Goal: Task Accomplishment & Management: Use online tool/utility

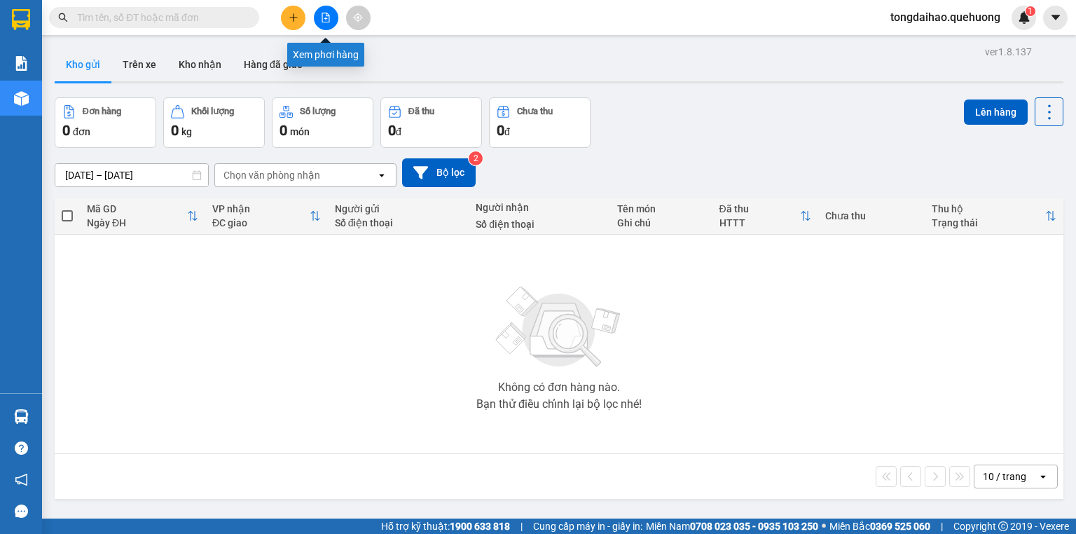
click at [323, 18] on icon "file-add" at bounding box center [326, 18] width 10 height 10
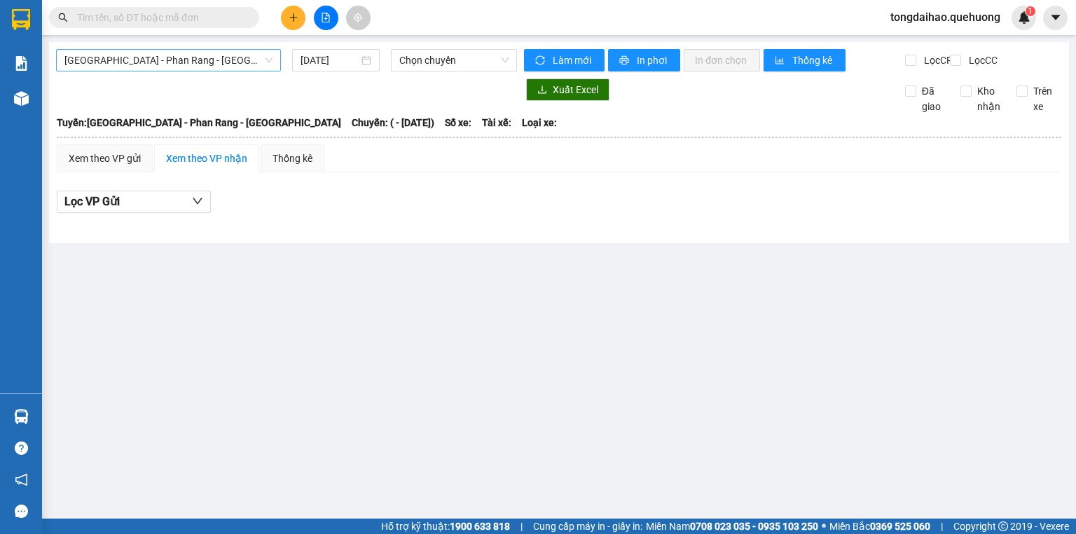
click at [182, 62] on span "Sài Gòn - Phan Rang - Ninh Sơn" at bounding box center [168, 60] width 208 height 21
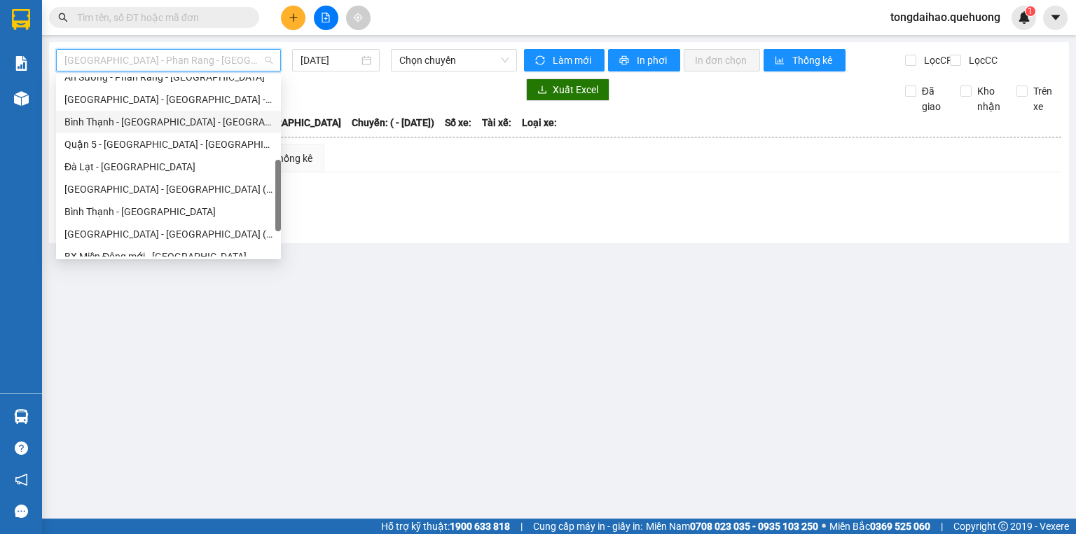
scroll to position [381, 0]
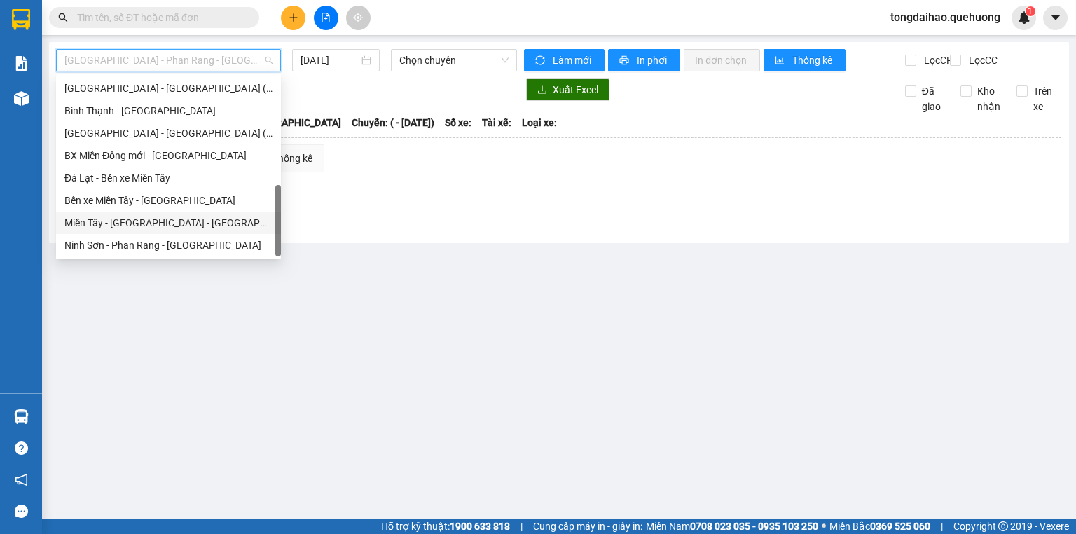
click at [178, 224] on div "Miền Tây - Phan Rang - Ninh Sơn" at bounding box center [168, 222] width 208 height 15
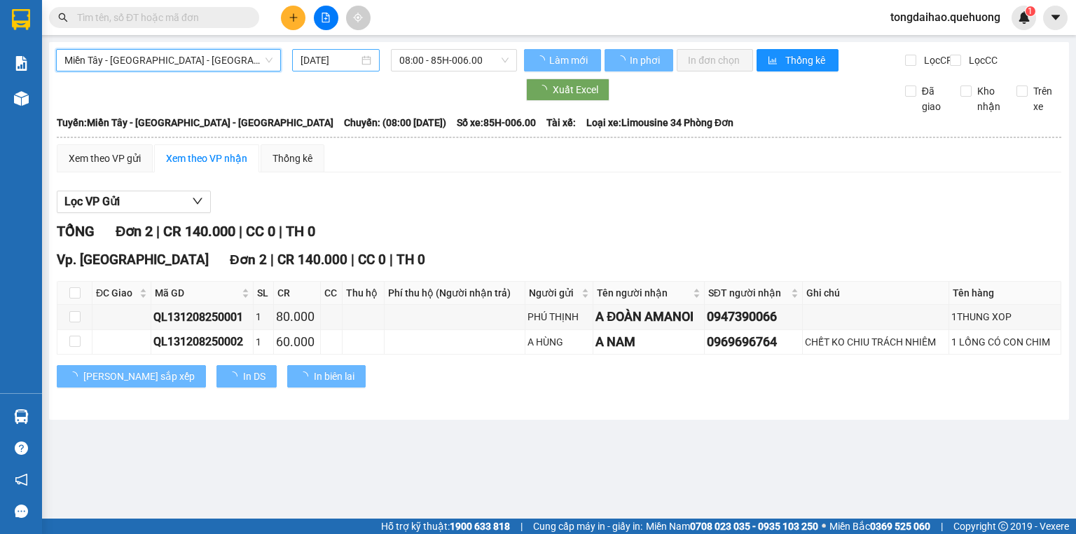
click at [345, 56] on input "12/08/2025" at bounding box center [328, 60] width 57 height 15
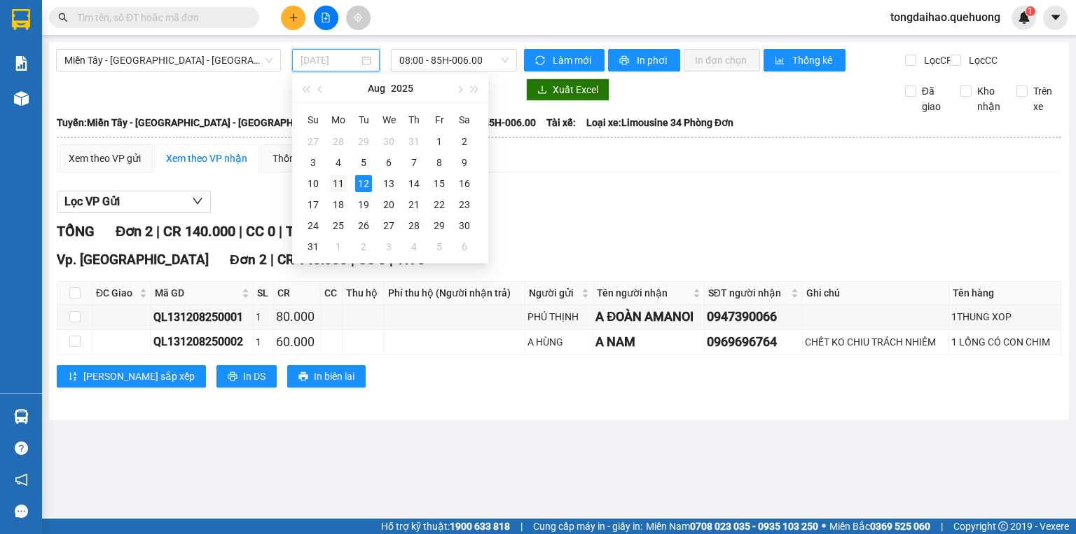
click at [342, 188] on div "11" at bounding box center [338, 183] width 17 height 17
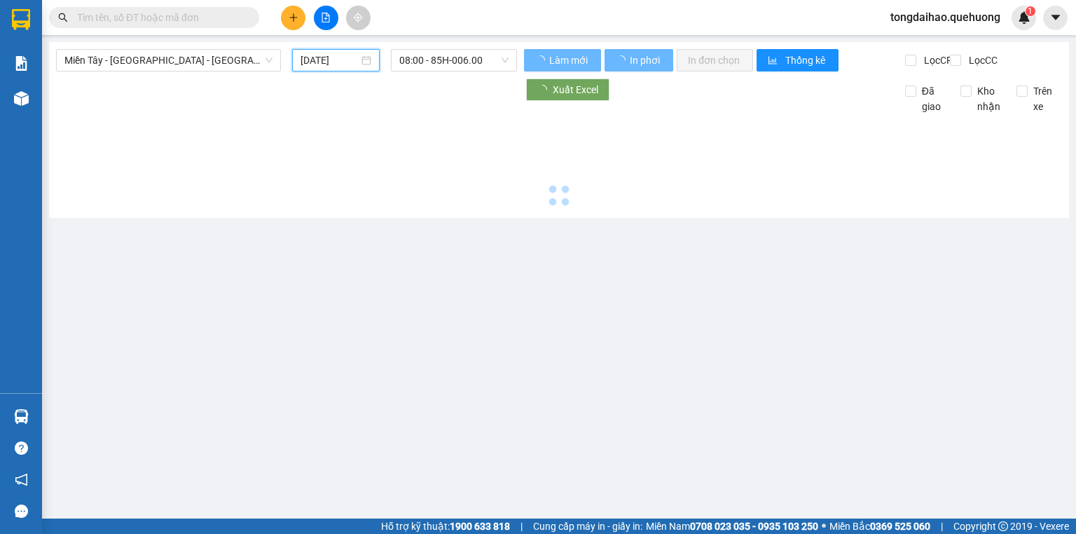
type input "11/08/2025"
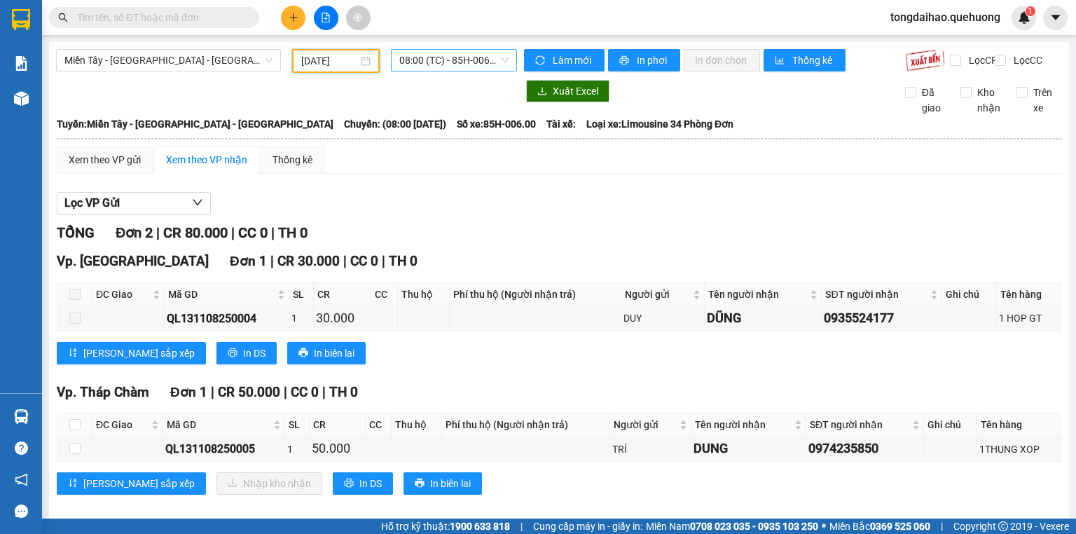
click at [421, 64] on span "08:00 (TC) - 85H-006.00" at bounding box center [454, 60] width 110 height 21
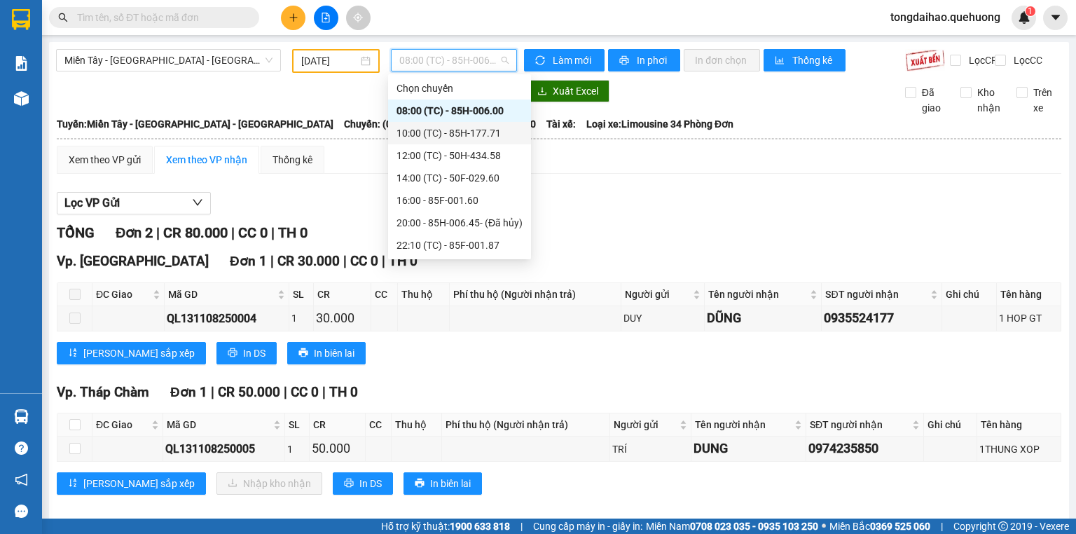
click at [422, 130] on div "10:00 (TC) - 85H-177.71" at bounding box center [459, 132] width 126 height 15
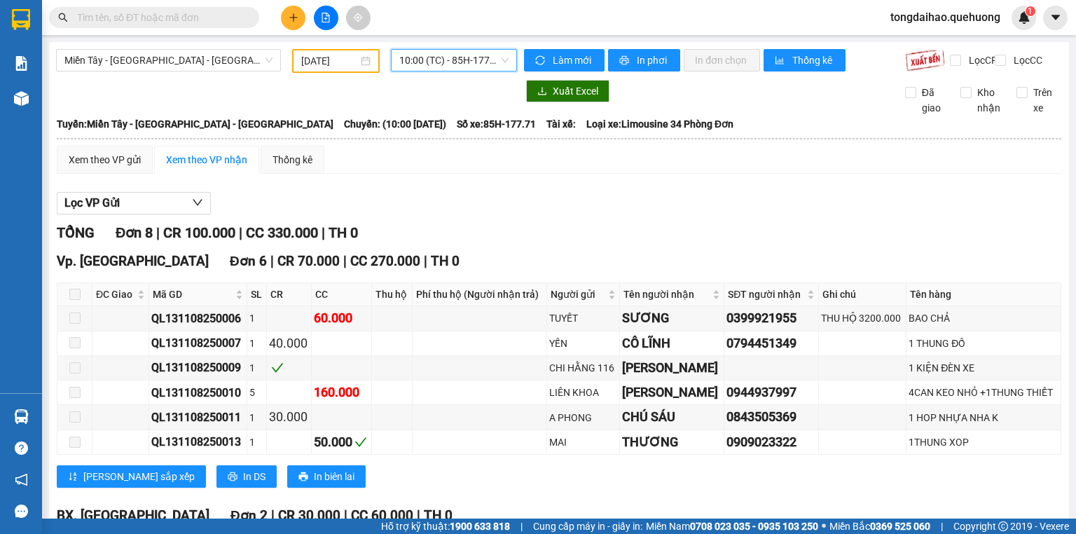
click at [429, 62] on span "10:00 (TC) - 85H-177.71" at bounding box center [454, 60] width 110 height 21
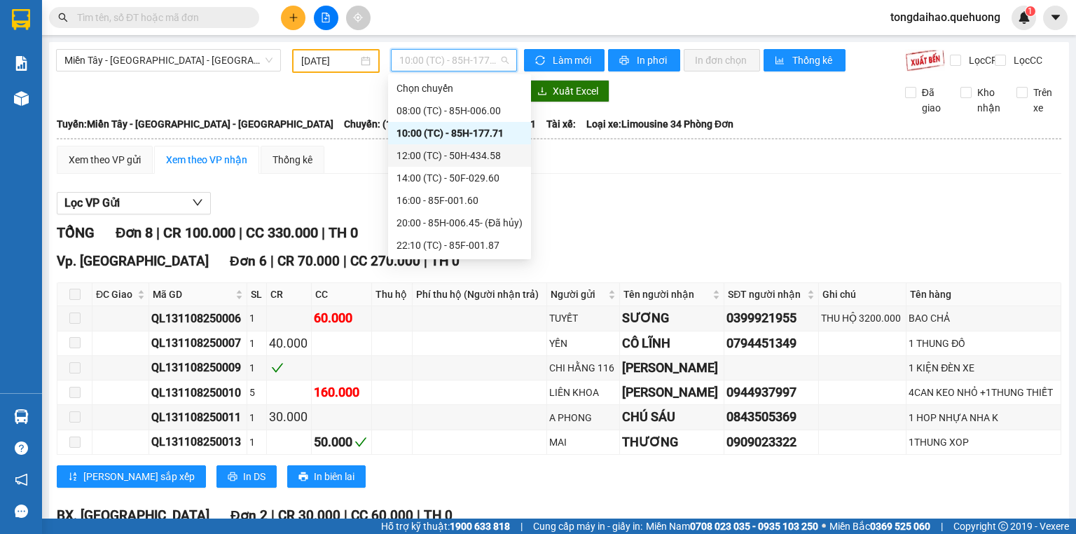
click at [424, 151] on div "12:00 (TC) - 50H-434.58" at bounding box center [459, 155] width 126 height 15
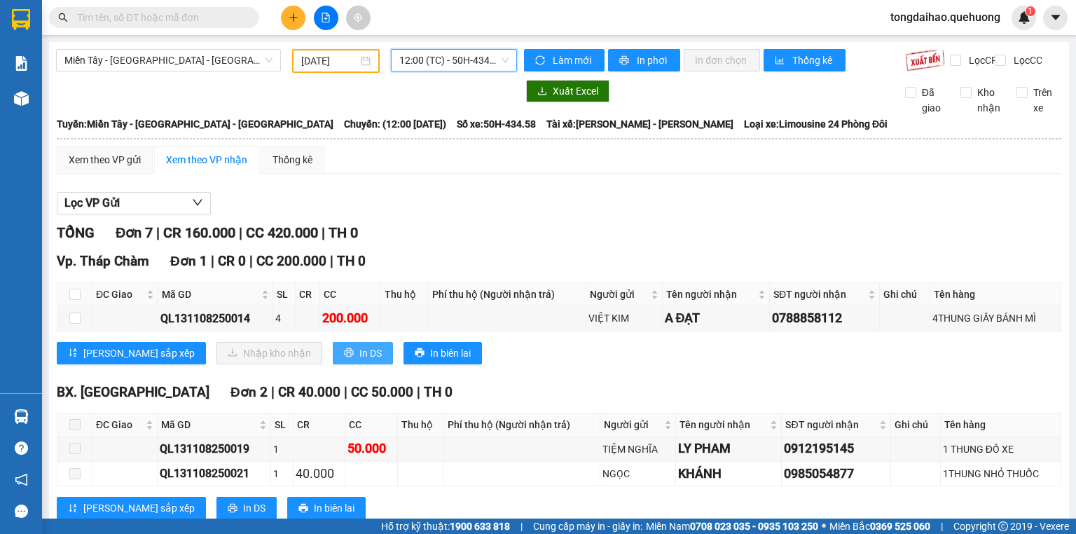
click at [359, 361] on span "In DS" at bounding box center [370, 352] width 22 height 15
click at [431, 59] on span "12:00 (TC) - 50H-434.58" at bounding box center [454, 60] width 110 height 21
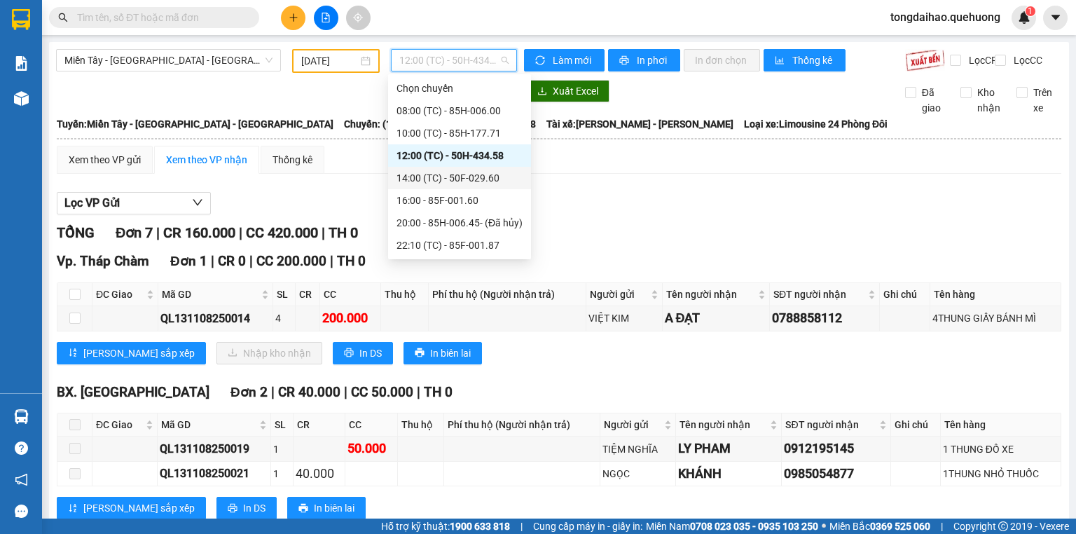
click at [420, 186] on div "14:00 (TC) - 50F-029.60" at bounding box center [459, 178] width 143 height 22
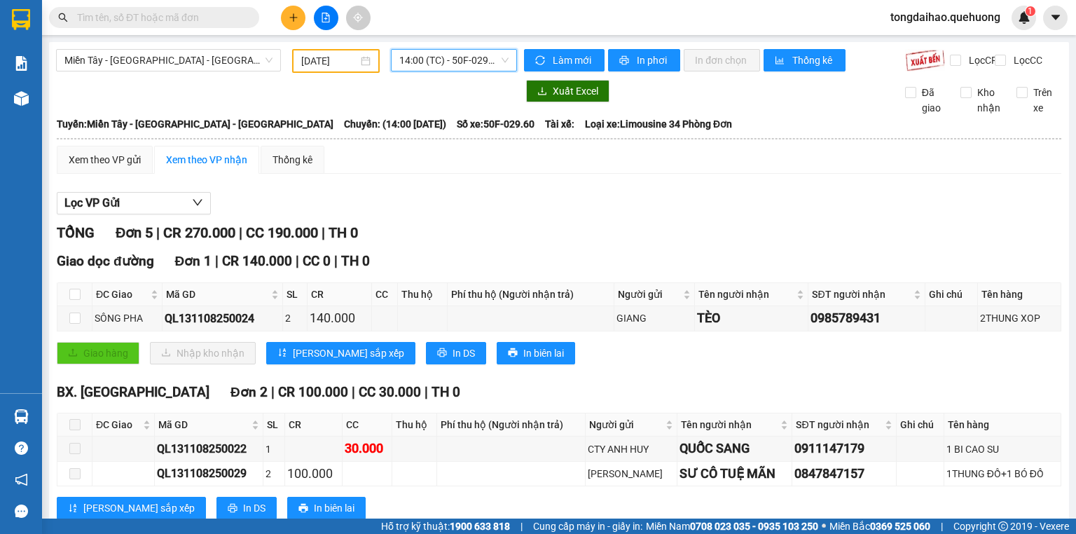
click at [421, 63] on span "14:00 (TC) - 50F-029.60" at bounding box center [454, 60] width 110 height 21
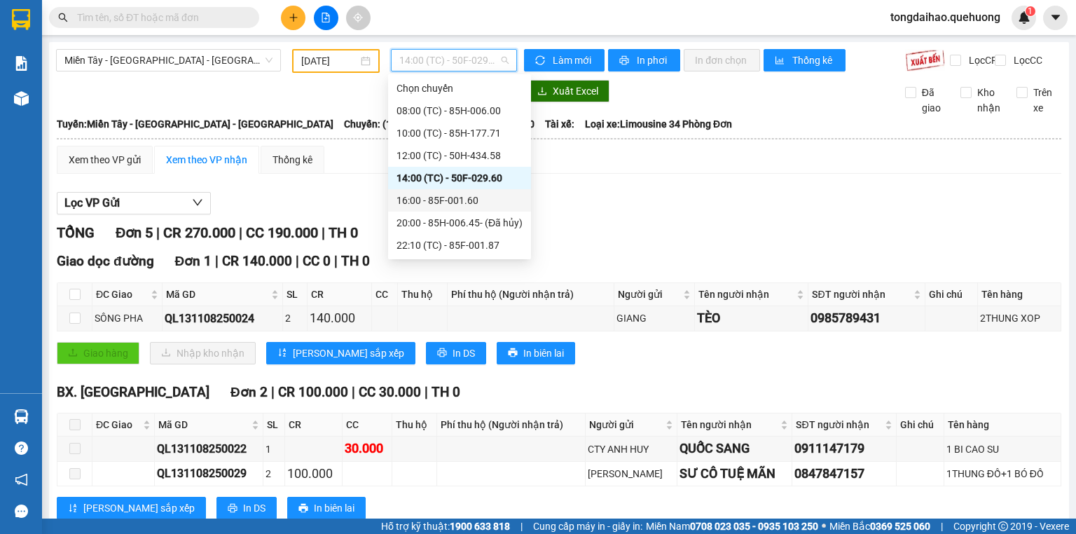
click at [429, 202] on div "16:00 - 85F-001.60" at bounding box center [459, 200] width 126 height 15
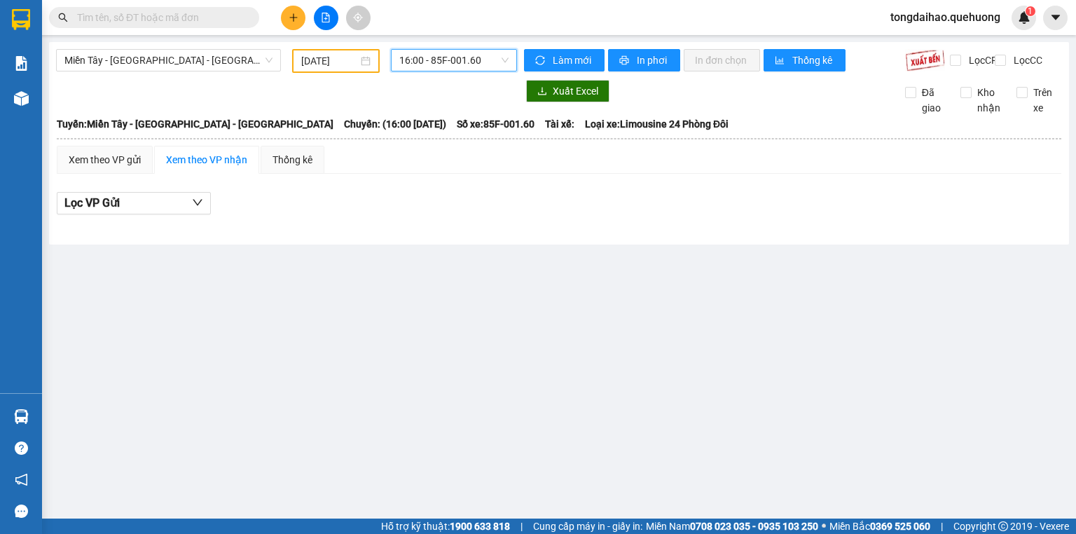
click at [418, 57] on span "16:00 - 85F-001.60" at bounding box center [454, 60] width 110 height 21
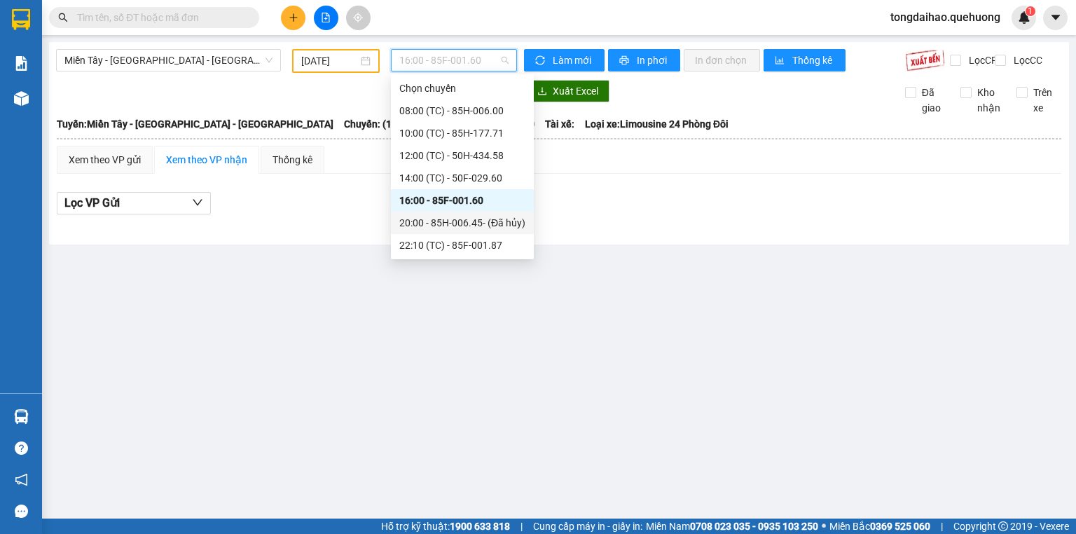
click at [430, 221] on div "20:00 - 85H-006.45 - (Đã hủy)" at bounding box center [462, 222] width 126 height 15
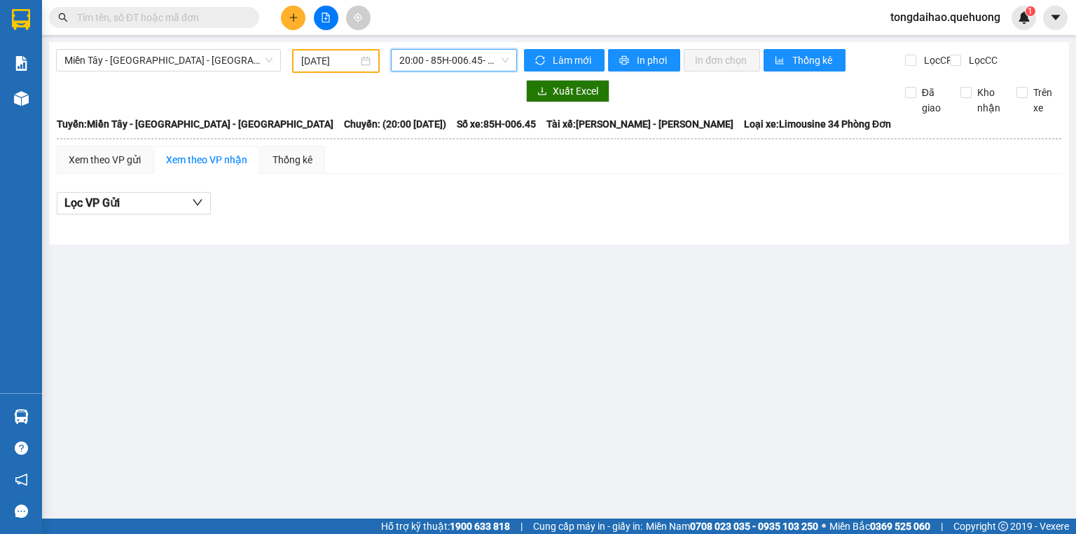
drag, startPoint x: 443, startPoint y: 65, endPoint x: 441, endPoint y: 73, distance: 7.8
click at [441, 69] on span "20:00 - 85H-006.45 - (Đã hủy)" at bounding box center [454, 60] width 110 height 21
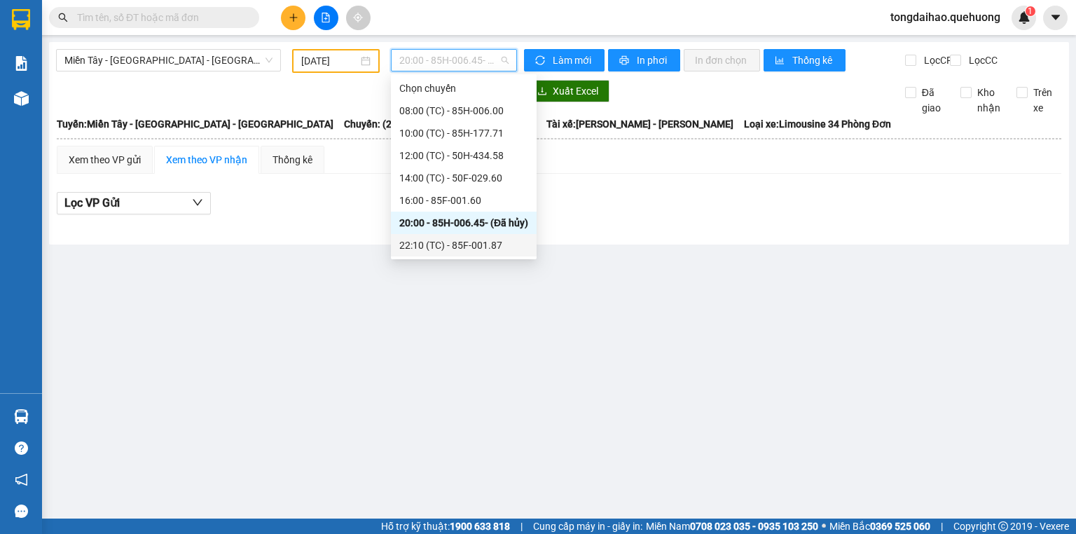
scroll to position [157, 0]
click at [468, 241] on div "23:59 - 85H-006.18" at bounding box center [463, 244] width 129 height 15
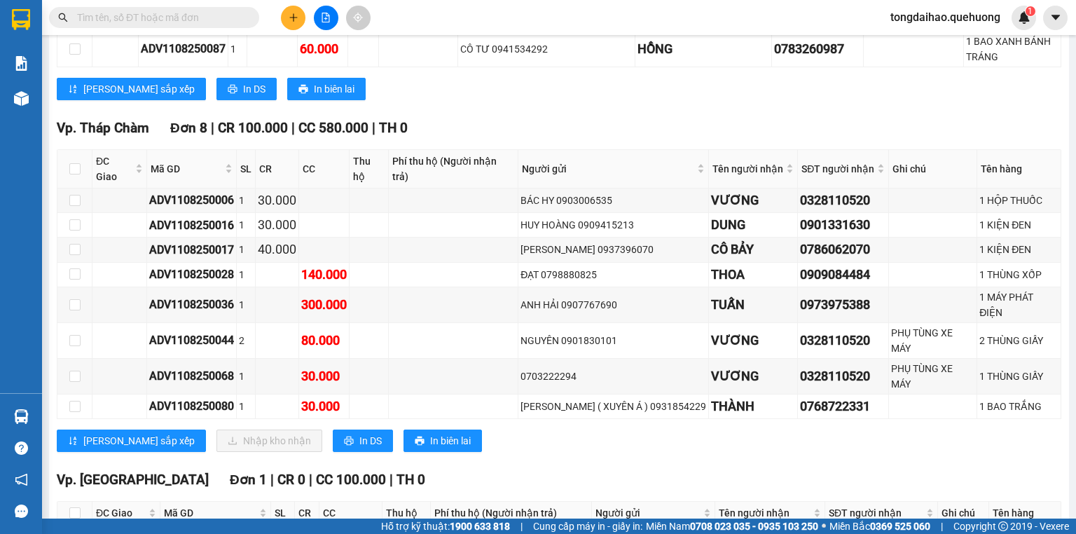
scroll to position [2872, 0]
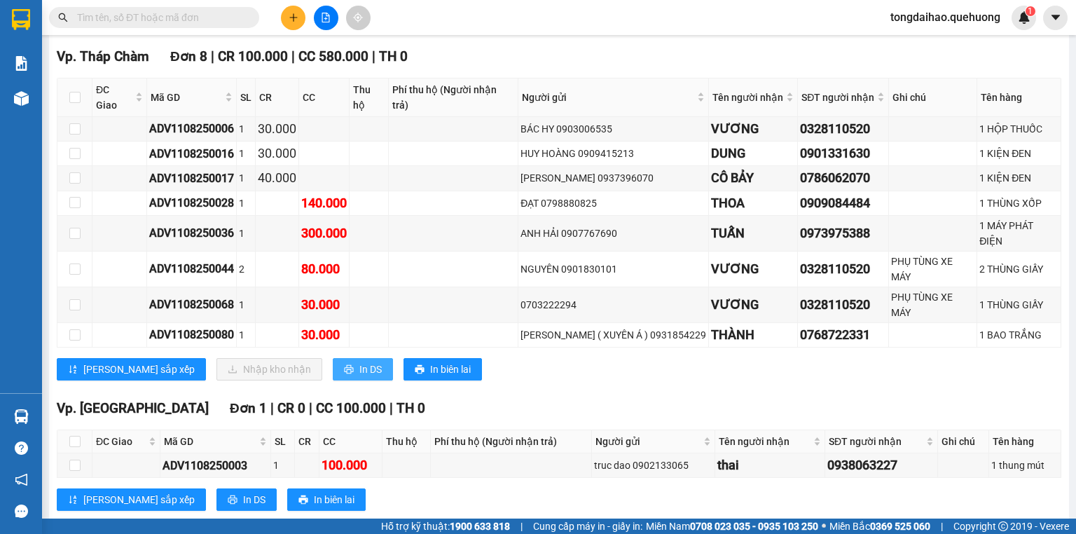
click at [359, 361] on span "In DS" at bounding box center [370, 368] width 22 height 15
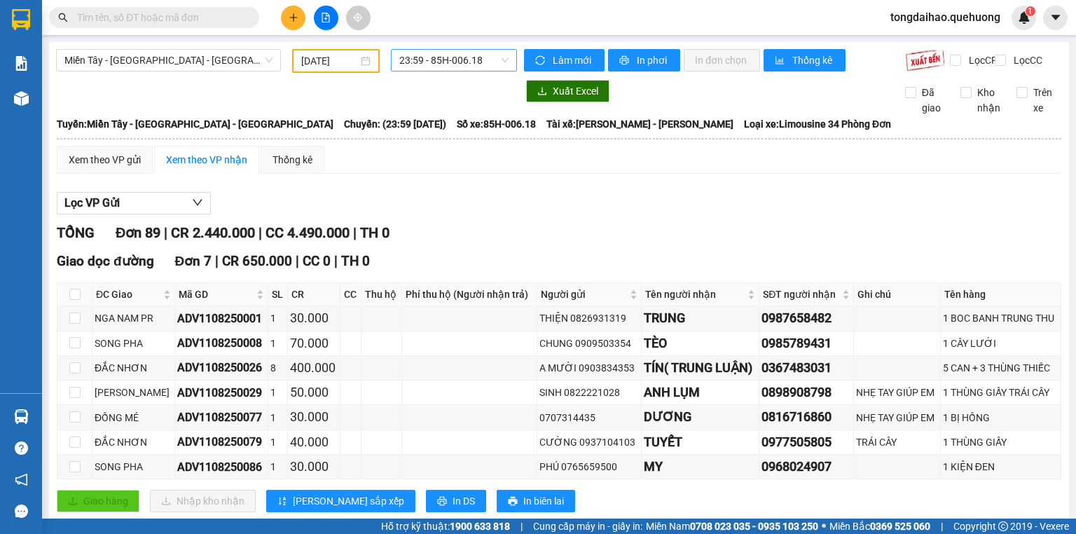
click at [440, 61] on span "23:59 - 85H-006.18" at bounding box center [454, 60] width 110 height 21
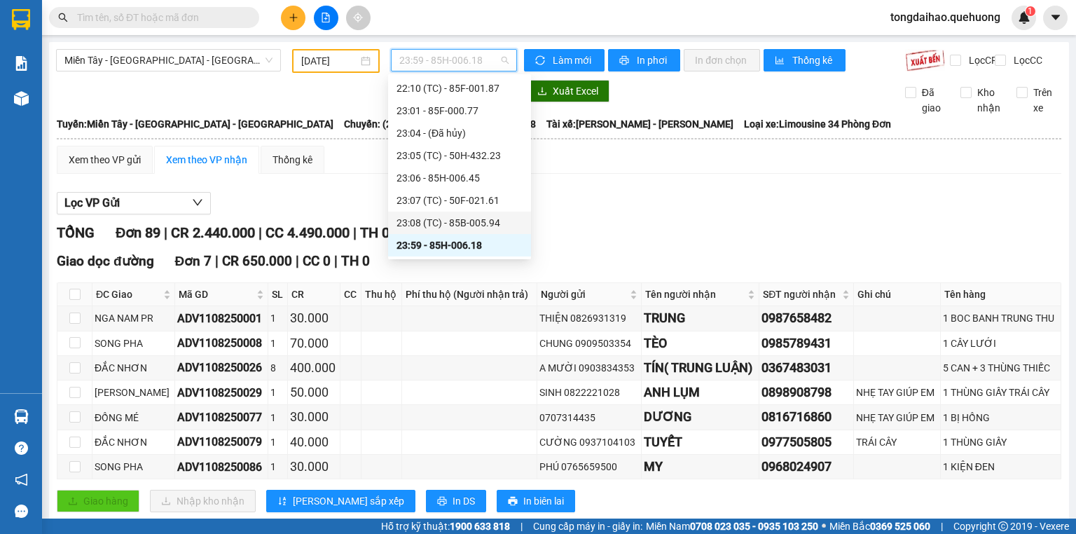
click at [430, 219] on div "23:08 (TC) - 85B-005.94" at bounding box center [459, 222] width 126 height 15
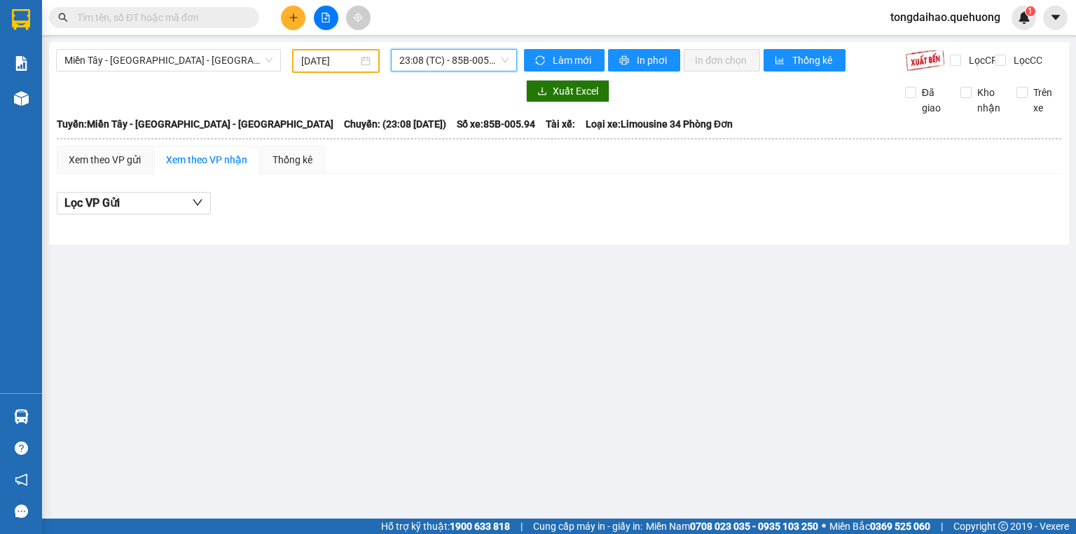
click at [433, 69] on span "23:08 (TC) - 85B-005.94" at bounding box center [454, 60] width 110 height 21
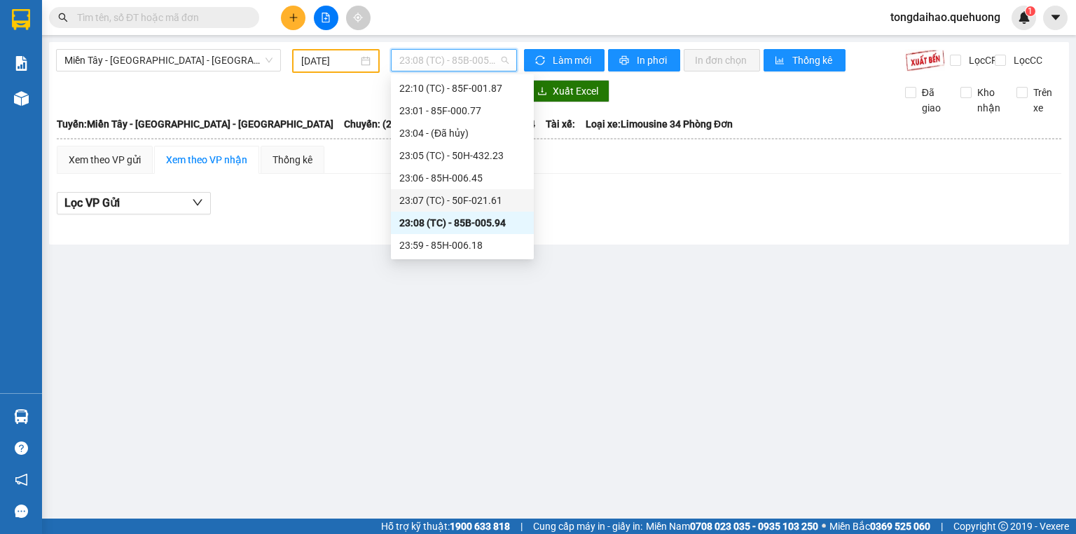
click at [453, 202] on div "23:07 (TC) - 50F-021.61" at bounding box center [462, 200] width 126 height 15
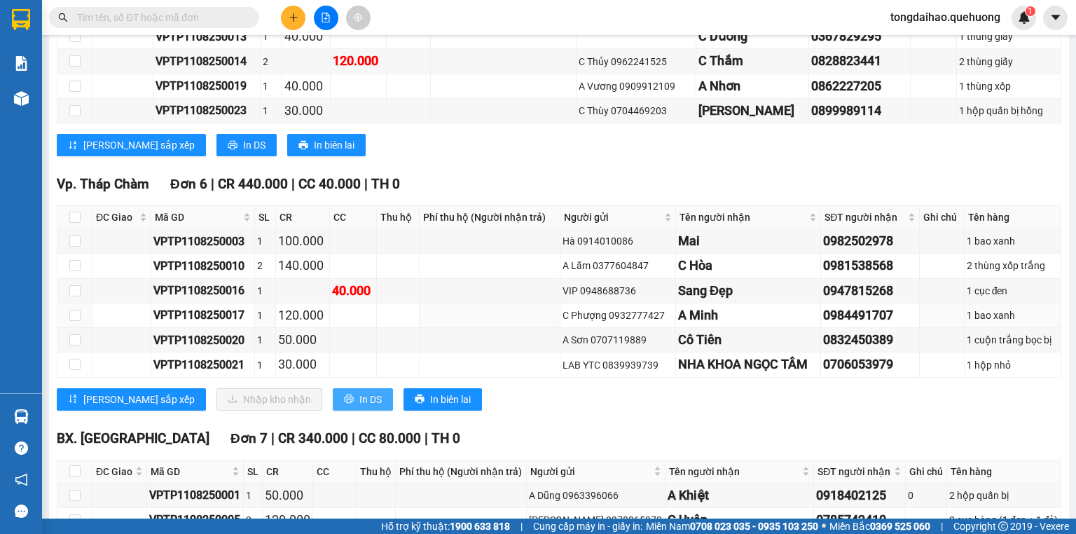
scroll to position [616, 0]
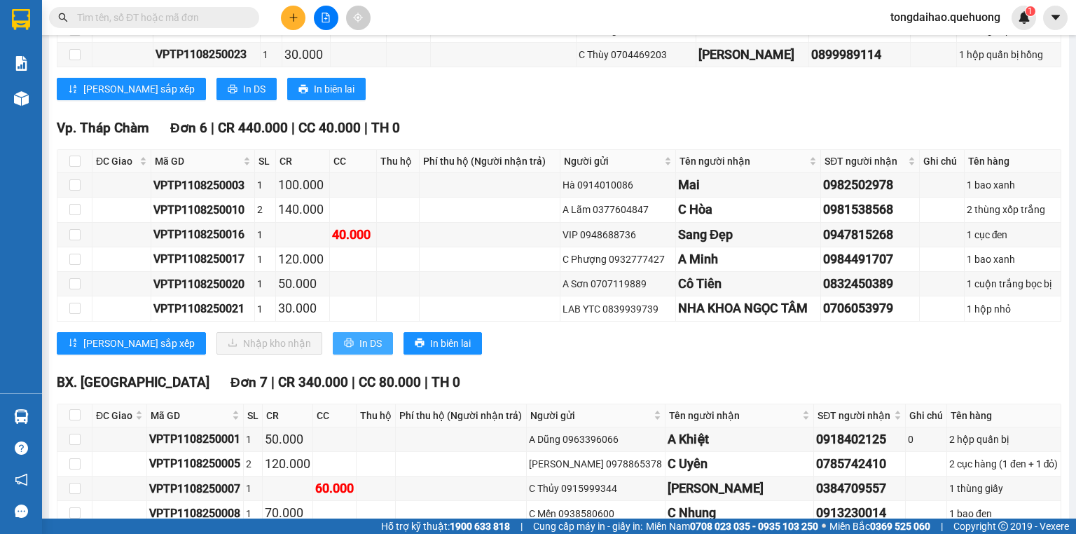
click at [333, 340] on button "In DS" at bounding box center [363, 343] width 60 height 22
click at [745, 365] on div "Vp. Tháp Chàm Đơn 6 | CR 440.000 | CC 40.000 | TH 0 ĐC Giao Mã GD SL CR CC Thu …" at bounding box center [559, 241] width 1004 height 247
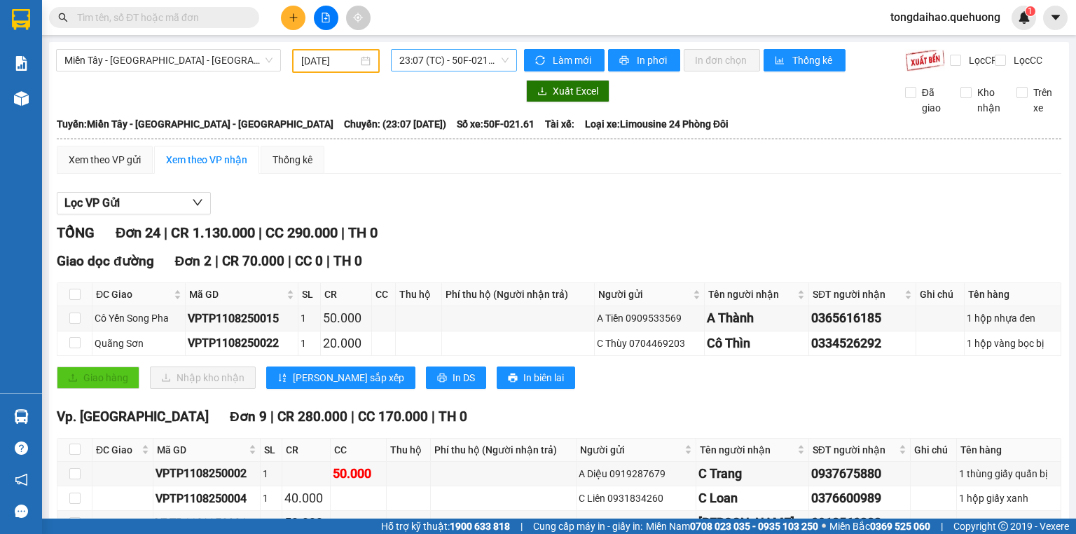
click at [429, 59] on span "23:07 (TC) - 50F-021.61" at bounding box center [454, 60] width 110 height 21
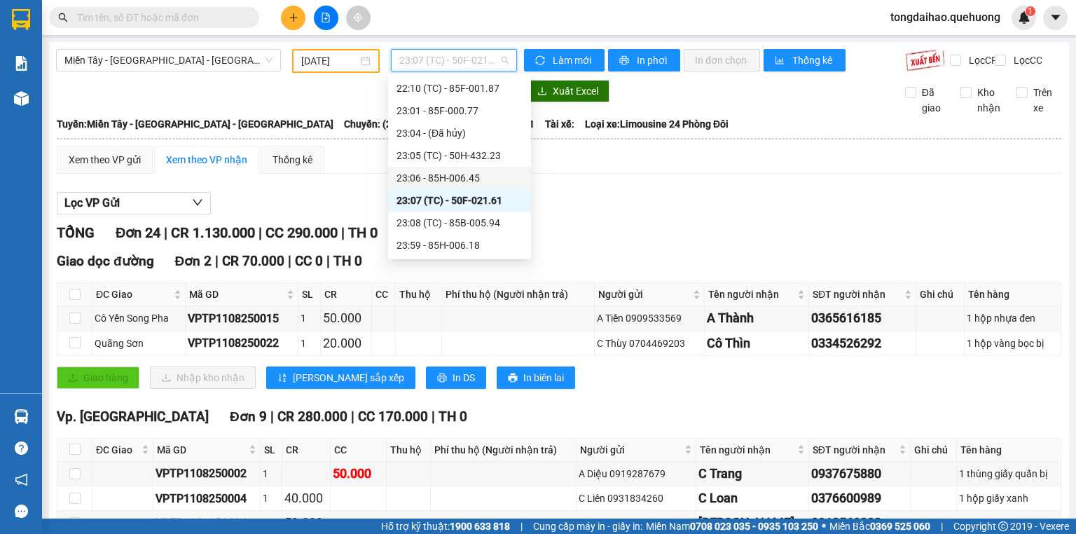
click at [429, 176] on div "23:06 - 85H-006.45" at bounding box center [459, 177] width 126 height 15
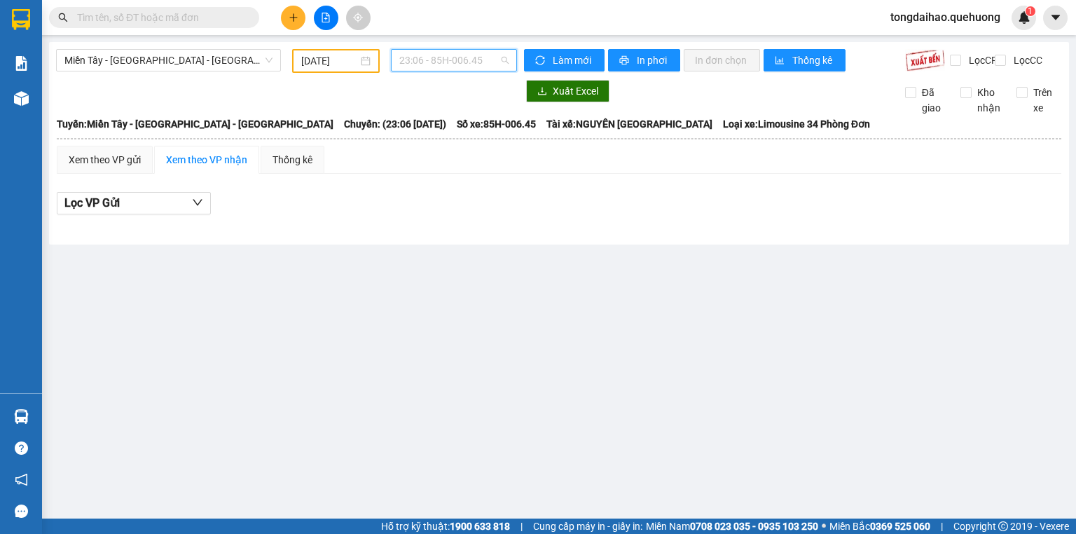
click at [422, 59] on span "23:06 - 85H-006.45" at bounding box center [454, 60] width 110 height 21
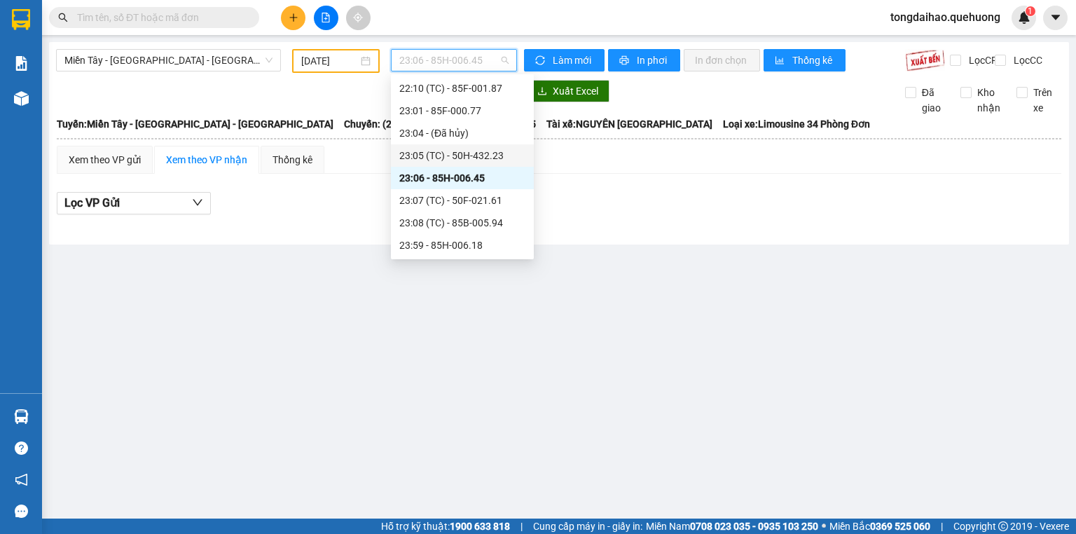
click at [429, 151] on div "23:05 (TC) - 50H-432.23" at bounding box center [462, 155] width 126 height 15
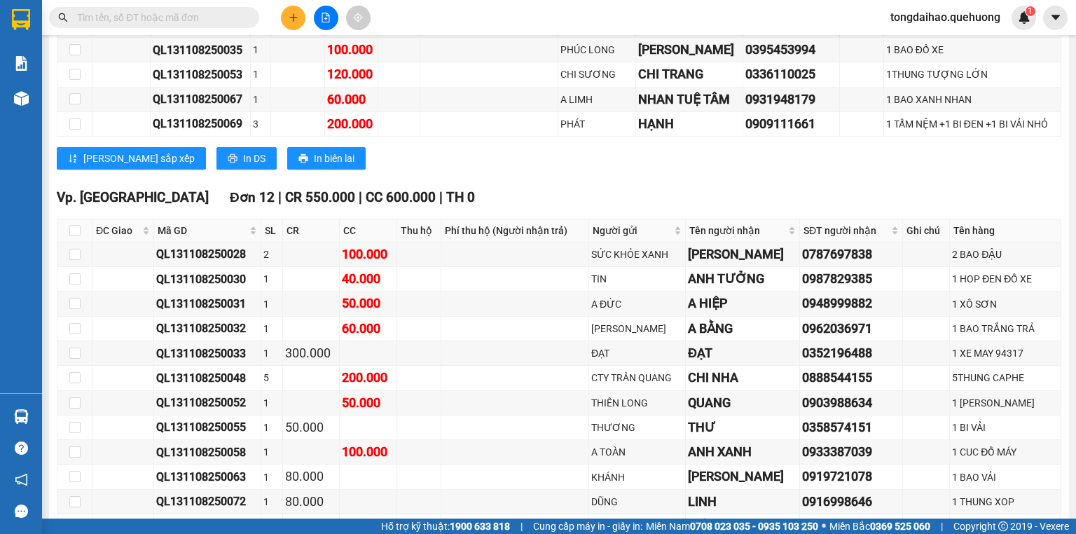
scroll to position [728, 0]
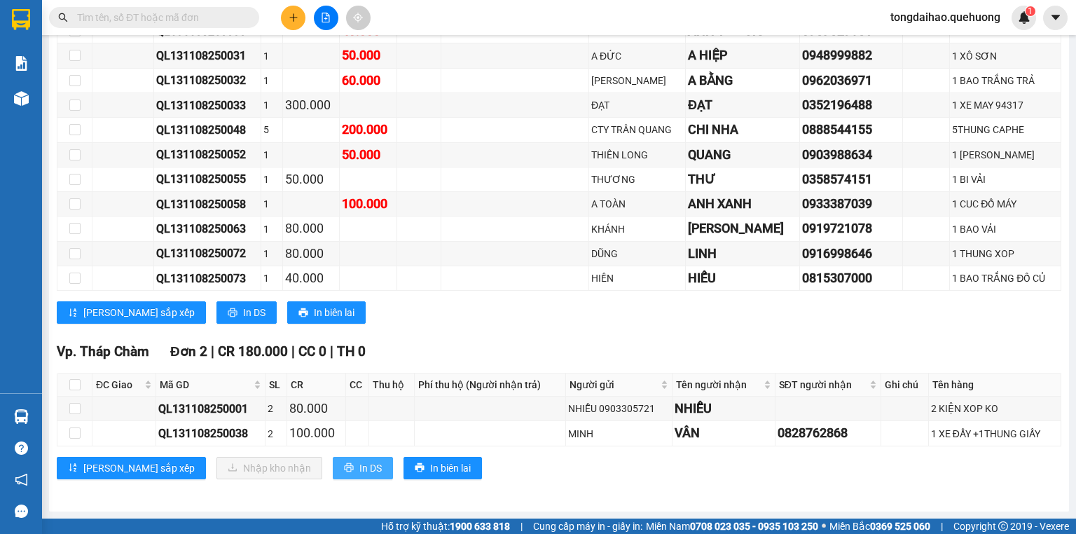
click at [359, 467] on span "In DS" at bounding box center [370, 467] width 22 height 15
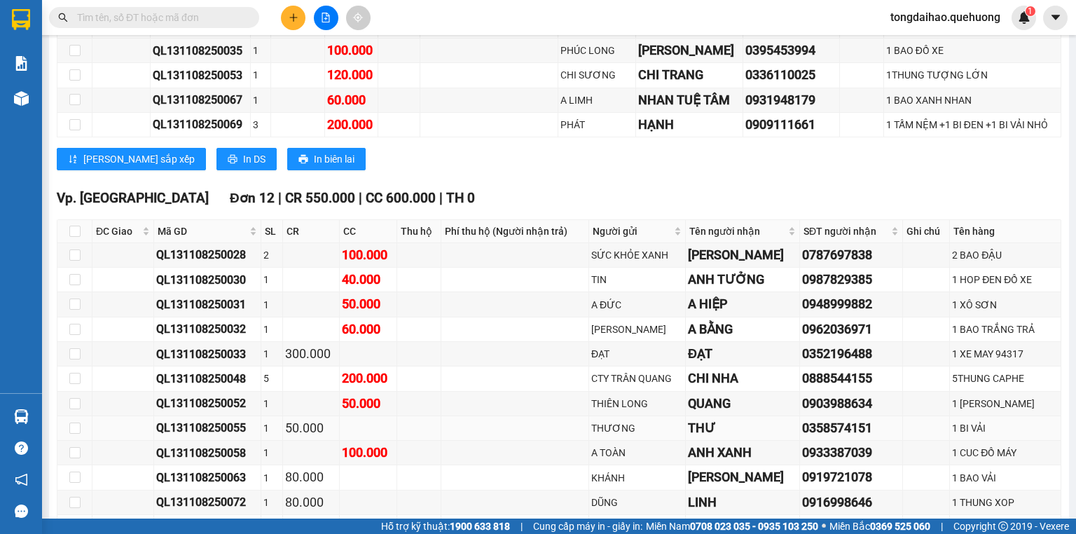
scroll to position [223, 0]
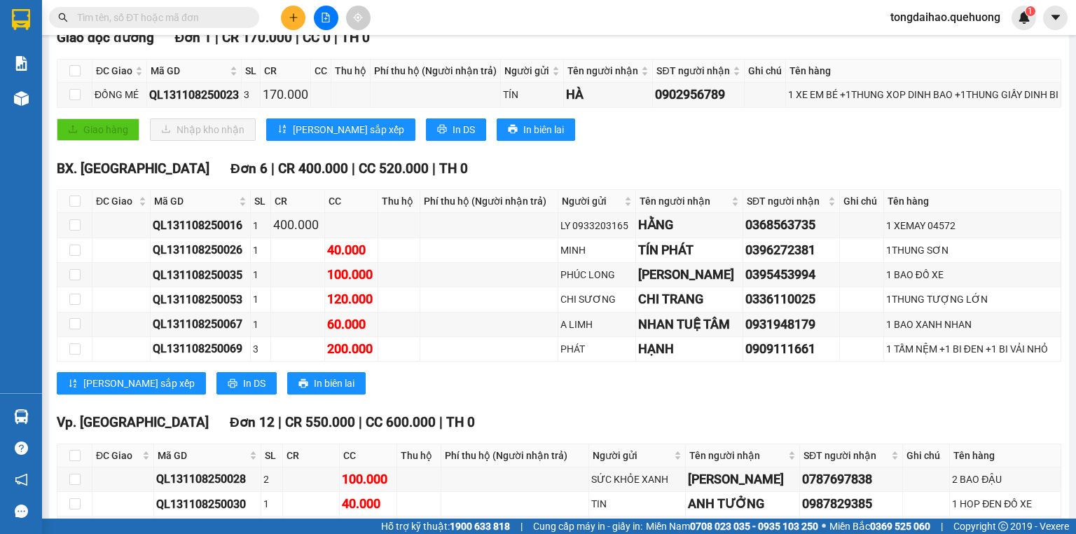
click at [737, 141] on div "Giao hàng Nhập kho nhận Lưu sắp xếp In DS In biên lai" at bounding box center [559, 129] width 1004 height 22
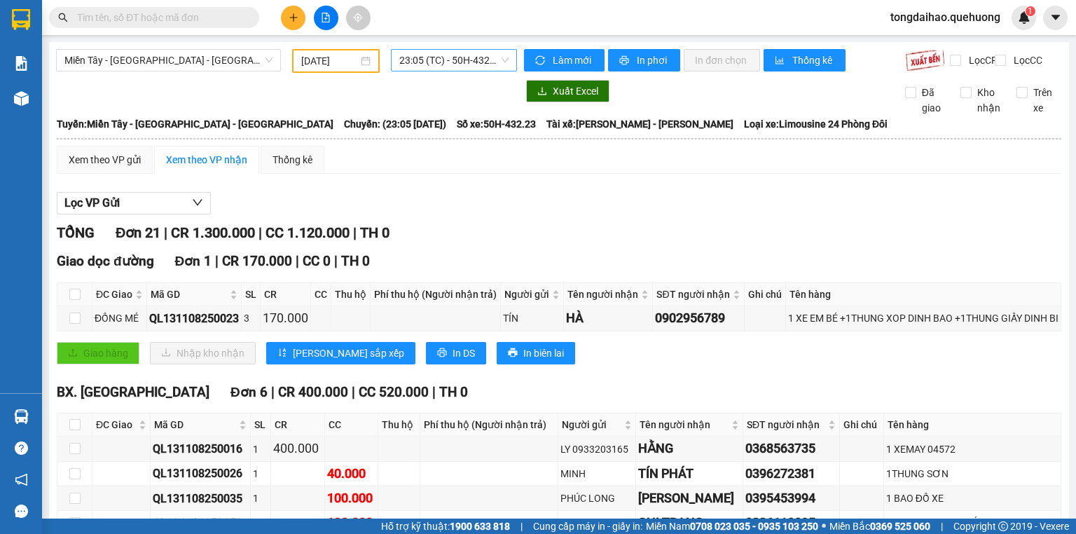
click at [442, 62] on span "23:05 (TC) - 50H-432.23" at bounding box center [454, 60] width 110 height 21
click at [658, 215] on div "Lọc VP Gửi" at bounding box center [559, 203] width 1004 height 23
drag, startPoint x: 431, startPoint y: 55, endPoint x: 429, endPoint y: 70, distance: 14.9
click at [430, 56] on span "23:05 (TC) - 50H-432.23" at bounding box center [454, 60] width 110 height 21
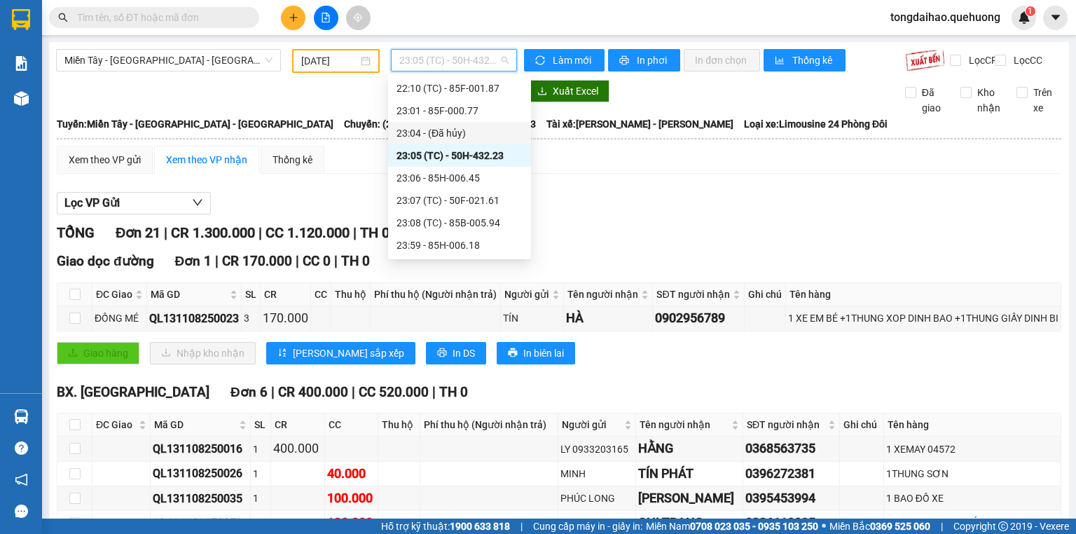
scroll to position [45, 0]
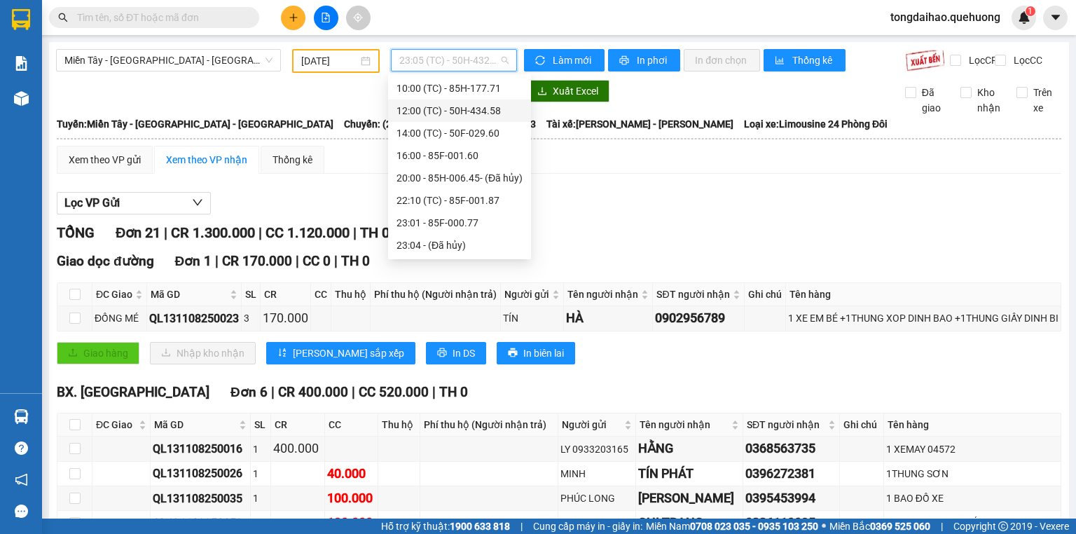
click at [466, 113] on div "12:00 (TC) - 50H-434.58" at bounding box center [459, 110] width 126 height 15
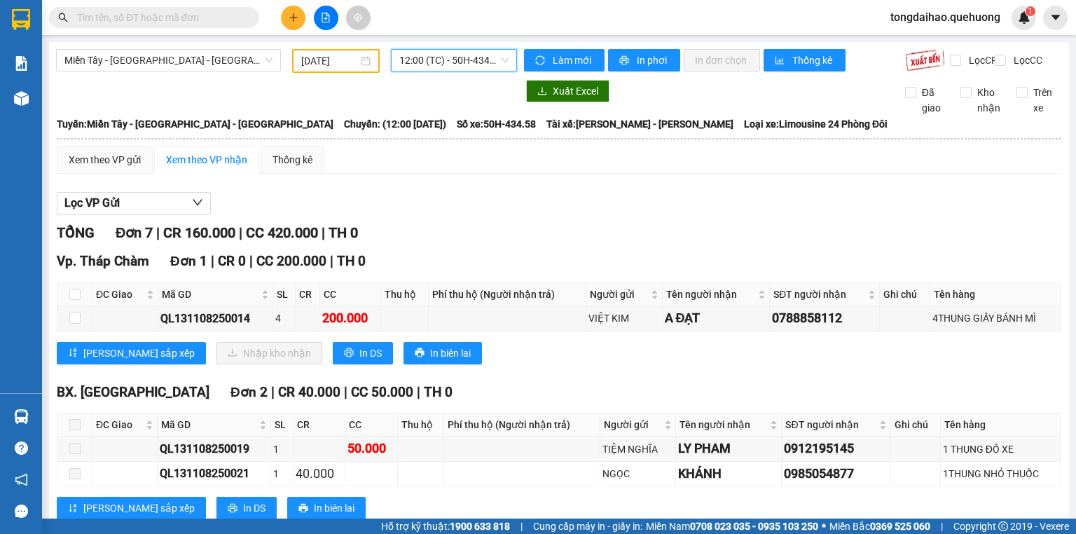
scroll to position [56, 0]
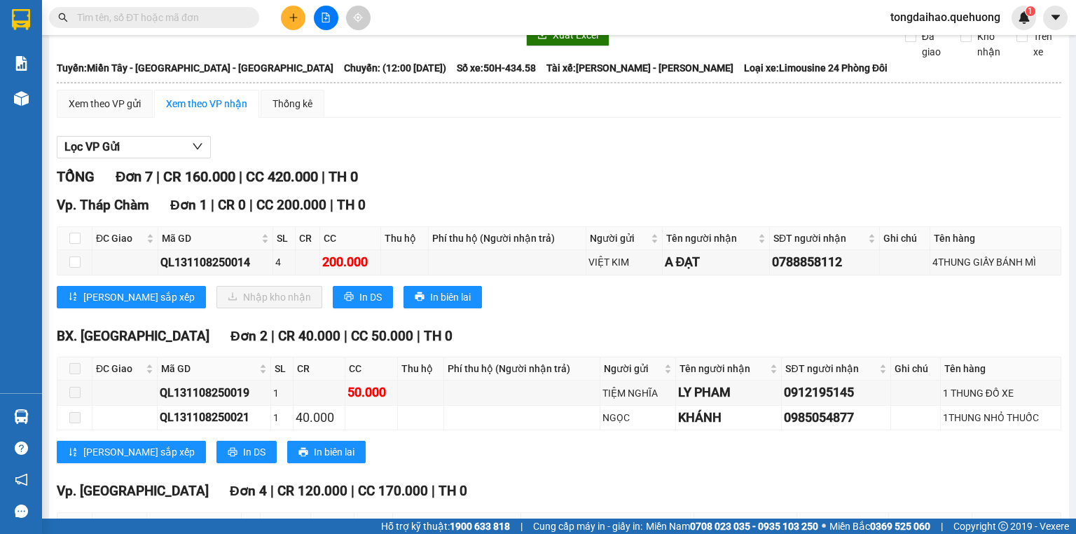
drag, startPoint x: 535, startPoint y: 181, endPoint x: 530, endPoint y: 160, distance: 21.6
click at [530, 172] on div "Lọc VP Gửi TỔNG Đơn 7 | CR 160.000 | CC 420.000 | TH 0 Vp. Tháp Chàm Đơn 1 | C…" at bounding box center [559, 420] width 1004 height 583
click at [507, 118] on div "Xem theo VP gửi Xem theo VP nhận Thống kê" at bounding box center [559, 104] width 1004 height 28
